Goal: Find specific page/section: Find specific page/section

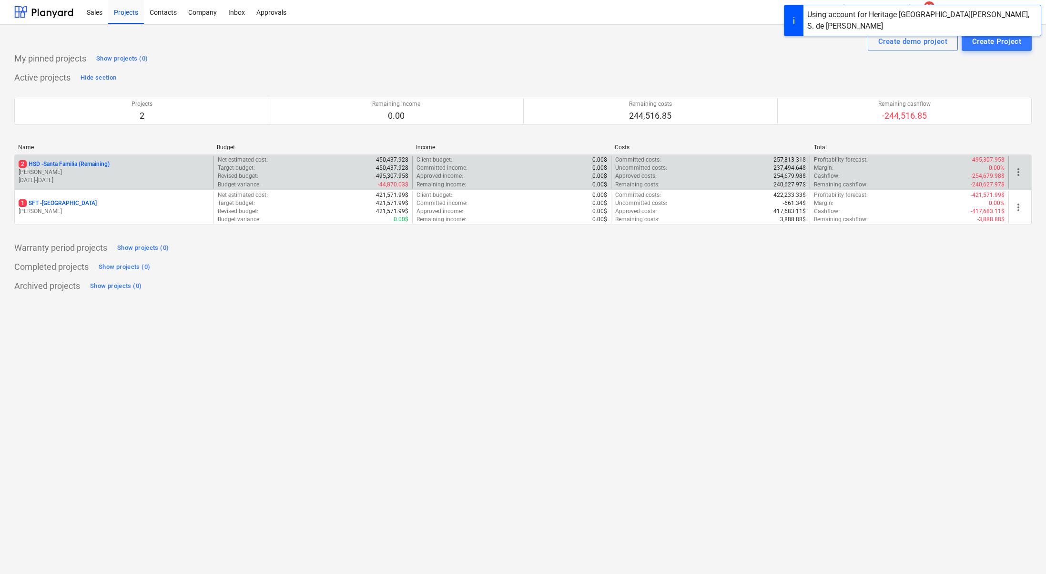
click at [82, 176] on p "[DATE] - [DATE]" at bounding box center [114, 180] width 191 height 8
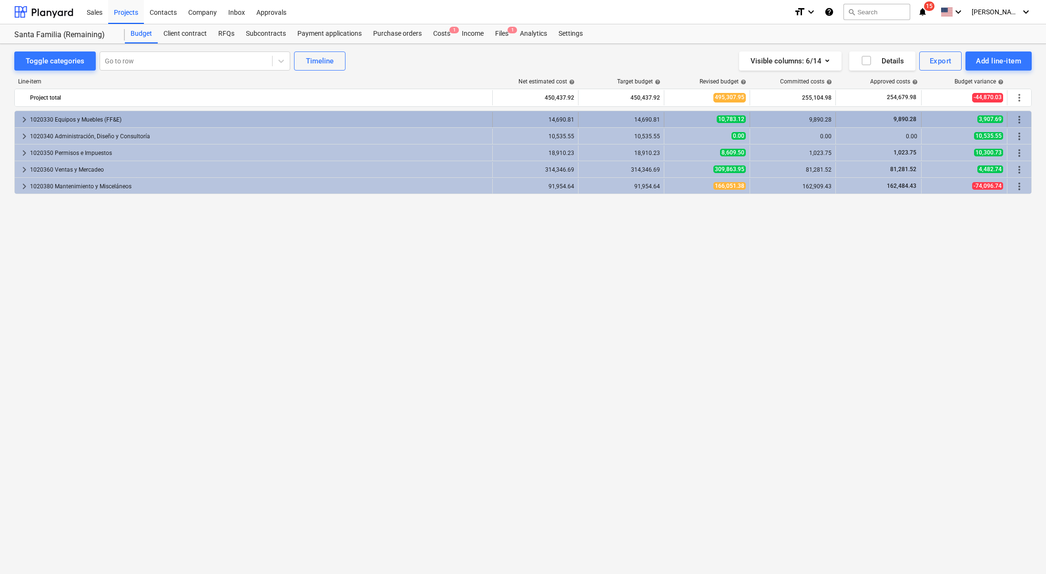
click at [24, 119] on span "keyboard_arrow_right" at bounding box center [24, 119] width 11 height 11
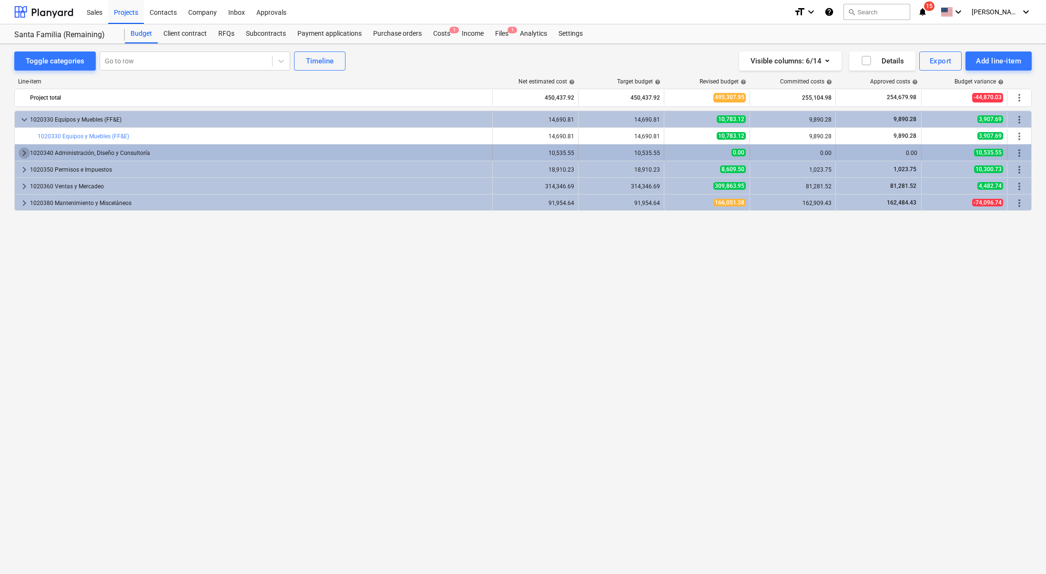
click at [23, 149] on span "keyboard_arrow_right" at bounding box center [24, 152] width 11 height 11
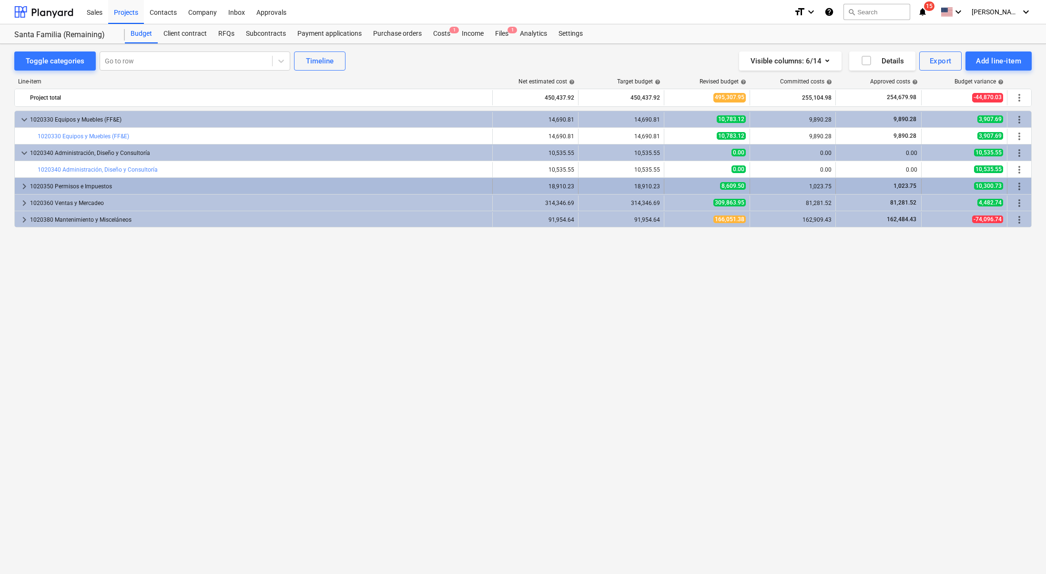
click at [26, 190] on span "keyboard_arrow_right" at bounding box center [24, 186] width 11 height 11
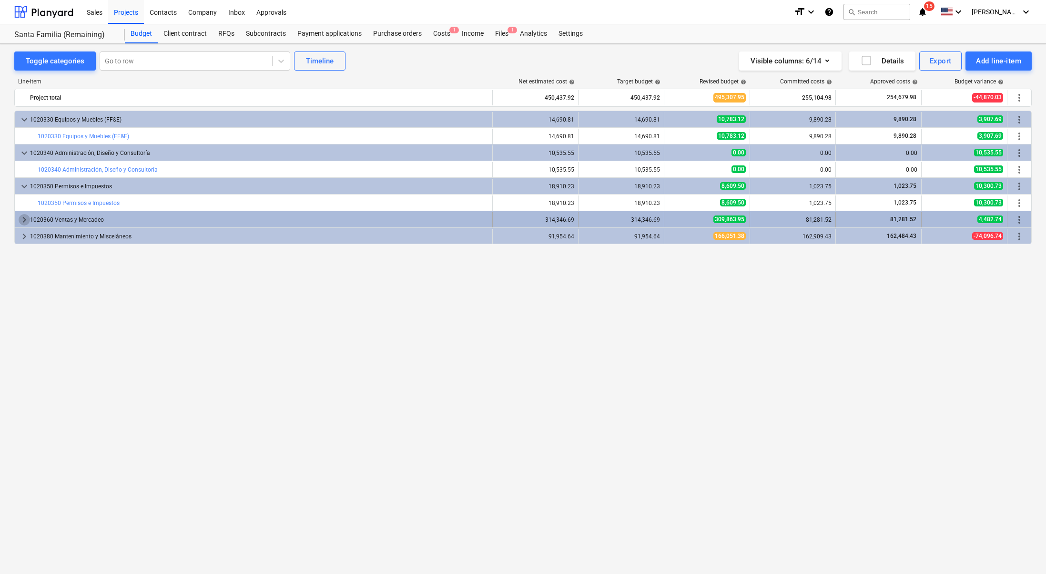
click at [20, 221] on span "keyboard_arrow_right" at bounding box center [24, 219] width 11 height 11
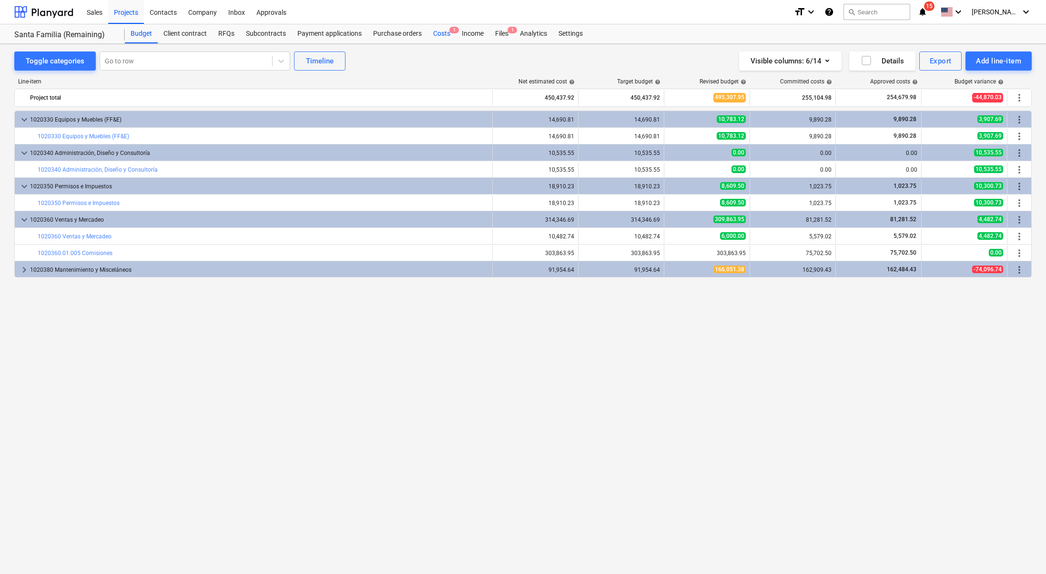
click at [441, 31] on div "Costs 1" at bounding box center [441, 33] width 29 height 19
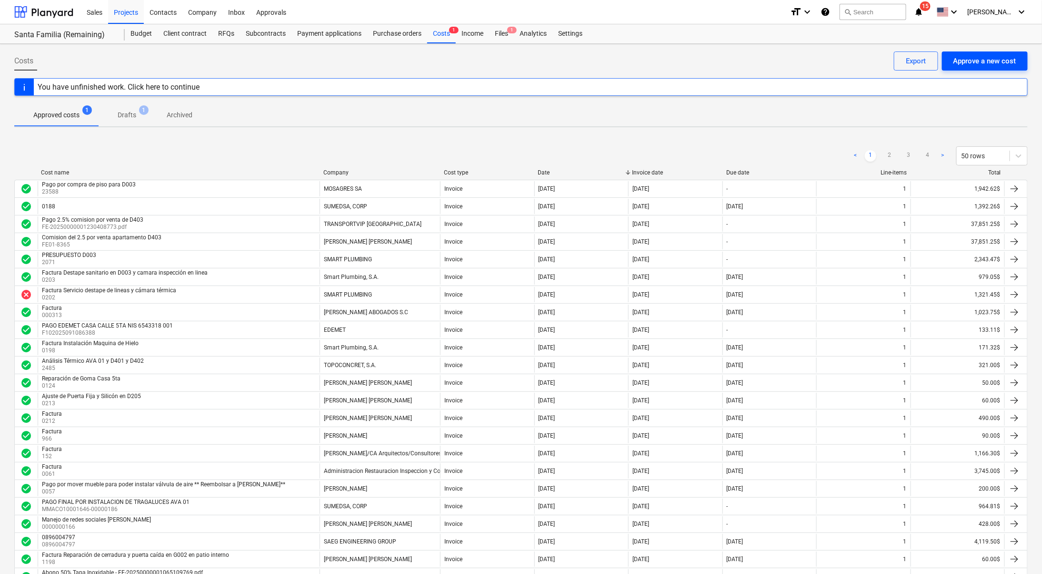
click at [1006, 60] on div "Approve a new cost" at bounding box center [985, 61] width 63 height 12
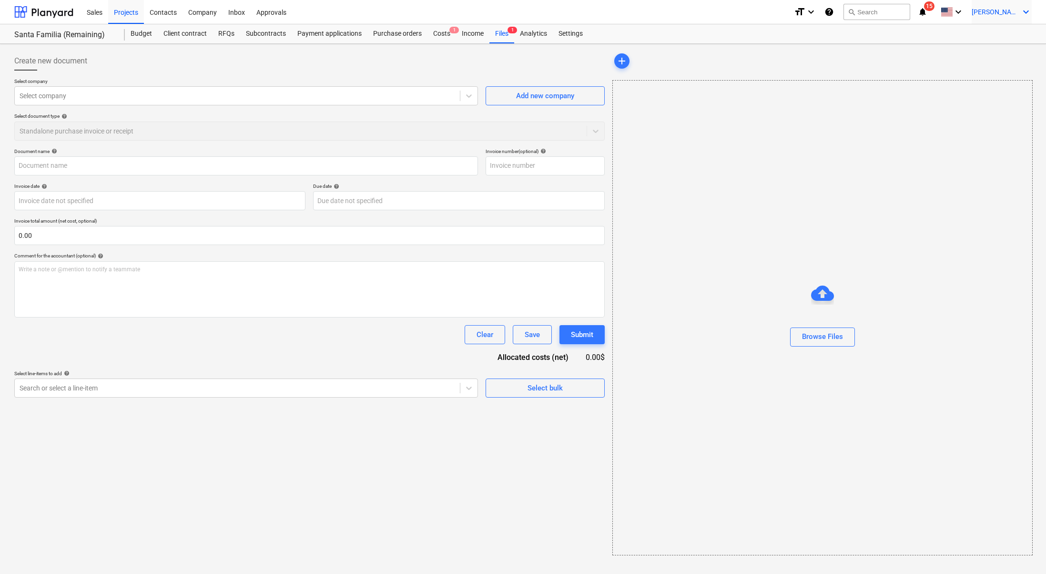
click at [1011, 12] on span "[PERSON_NAME]" at bounding box center [995, 12] width 48 height 8
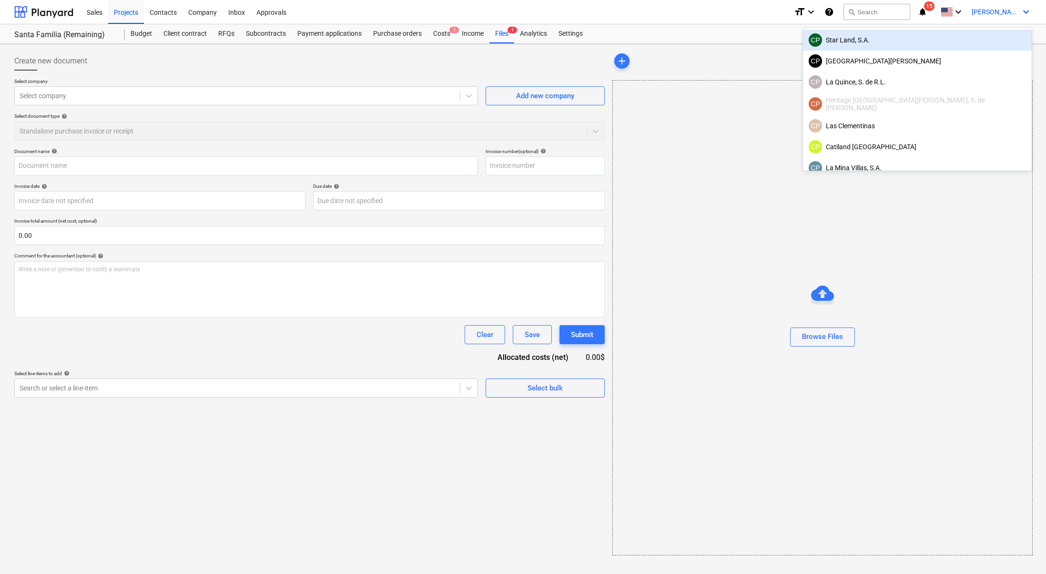
click at [944, 300] on div at bounding box center [523, 287] width 1046 height 574
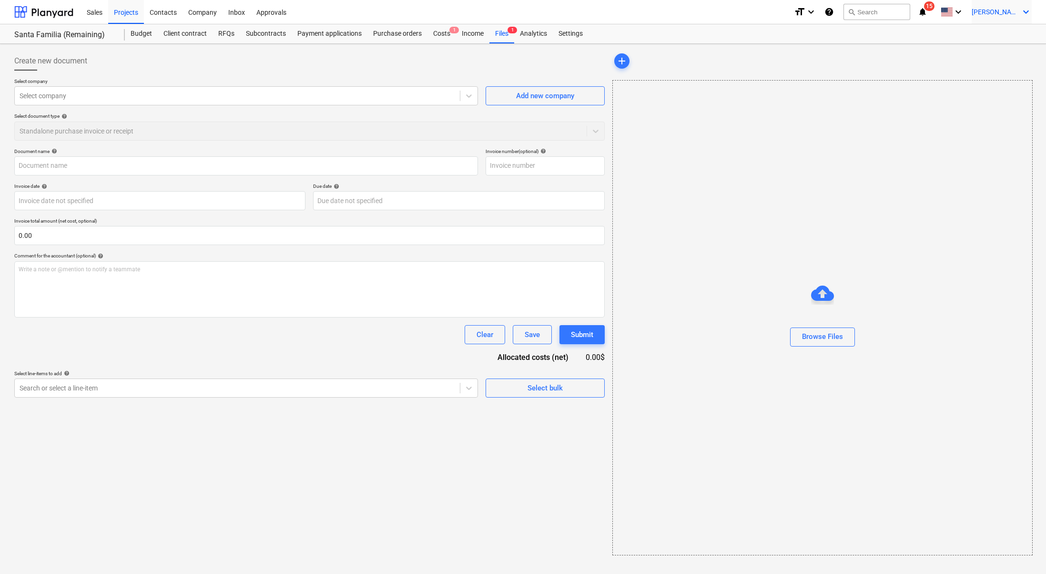
click at [1025, 14] on icon "keyboard_arrow_down" at bounding box center [1025, 11] width 11 height 11
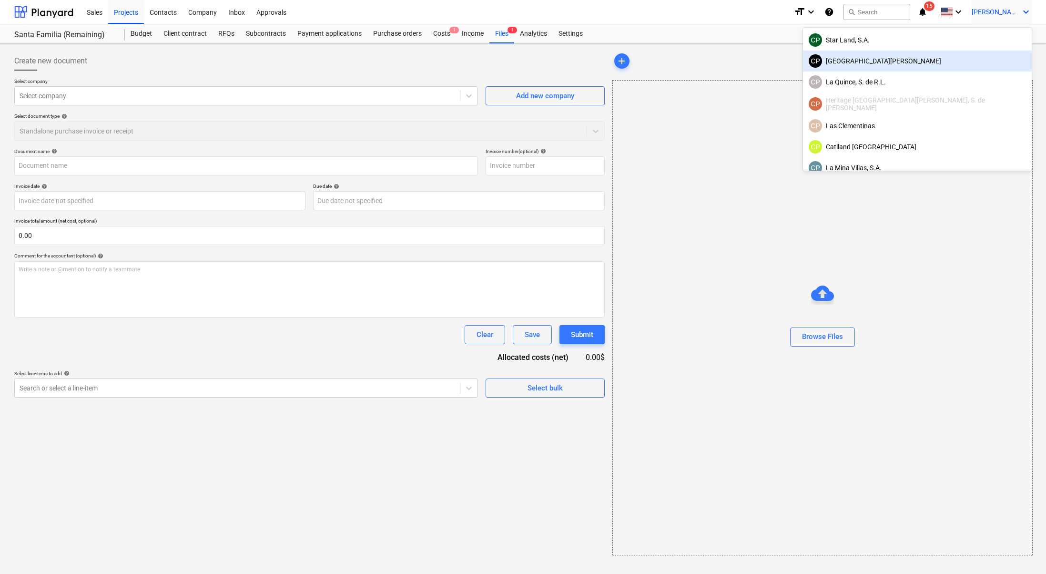
click at [969, 55] on div "[GEOGRAPHIC_DATA][PERSON_NAME]" at bounding box center [916, 60] width 217 height 13
